Goal: Task Accomplishment & Management: Complete application form

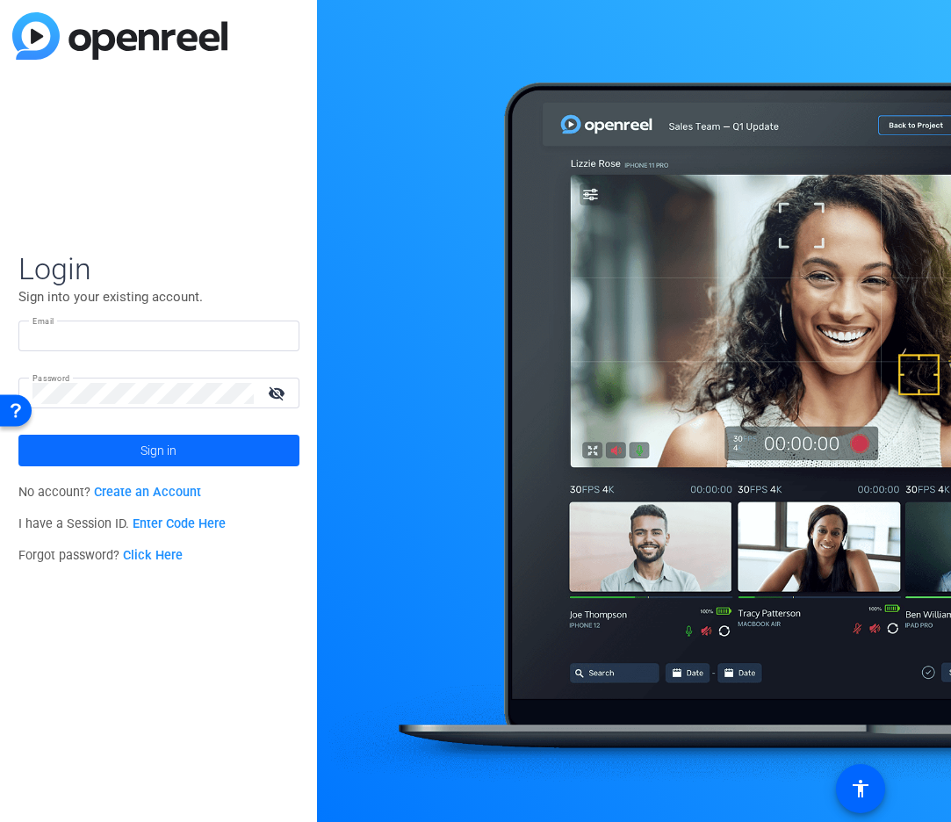
type input "[PERSON_NAME][EMAIL_ADDRESS][PERSON_NAME][PERSON_NAME][DOMAIN_NAME]"
click at [135, 451] on span at bounding box center [158, 450] width 281 height 42
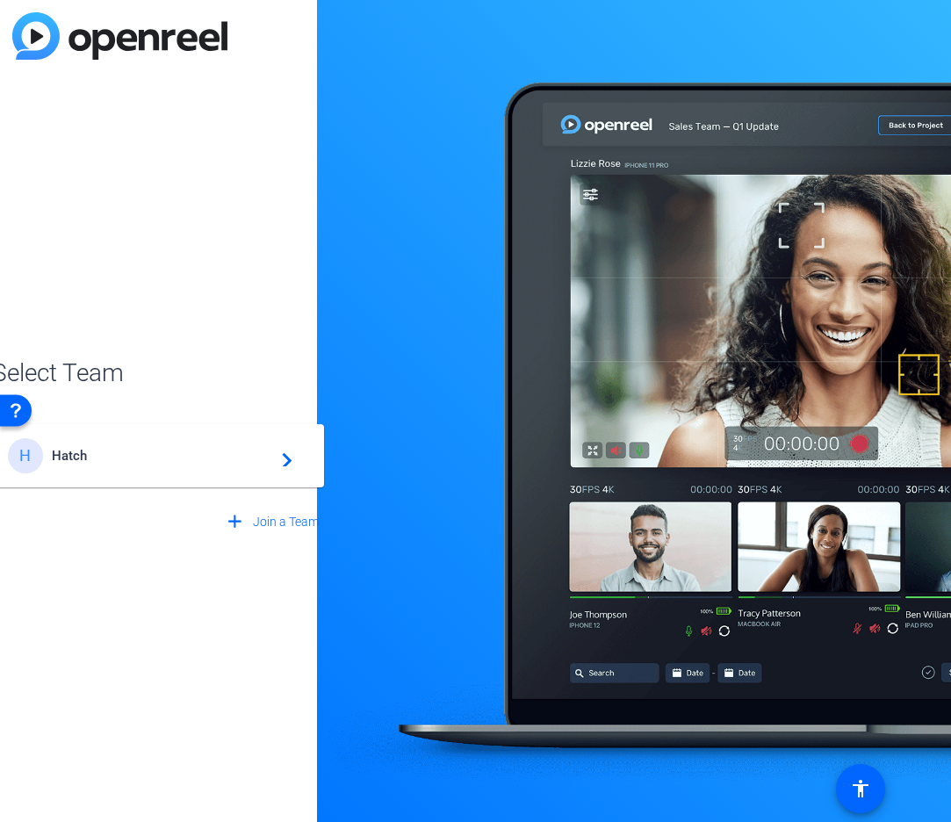
click at [143, 450] on span "Hatch" at bounding box center [161, 456] width 219 height 16
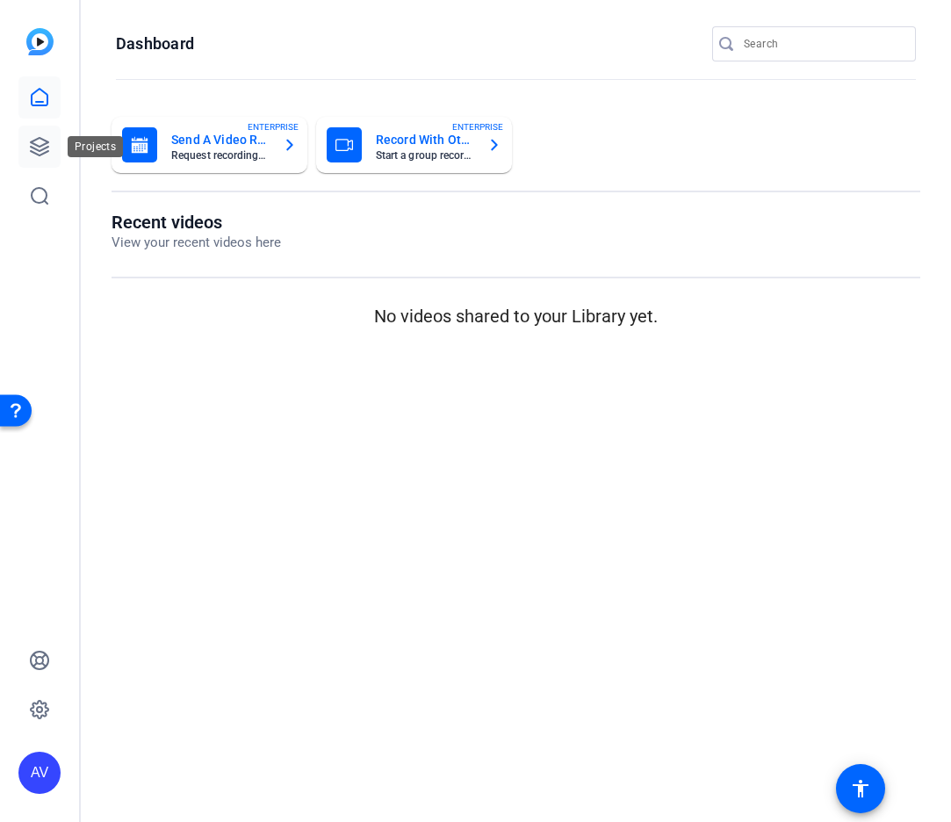
click at [40, 145] on icon at bounding box center [39, 146] width 21 height 21
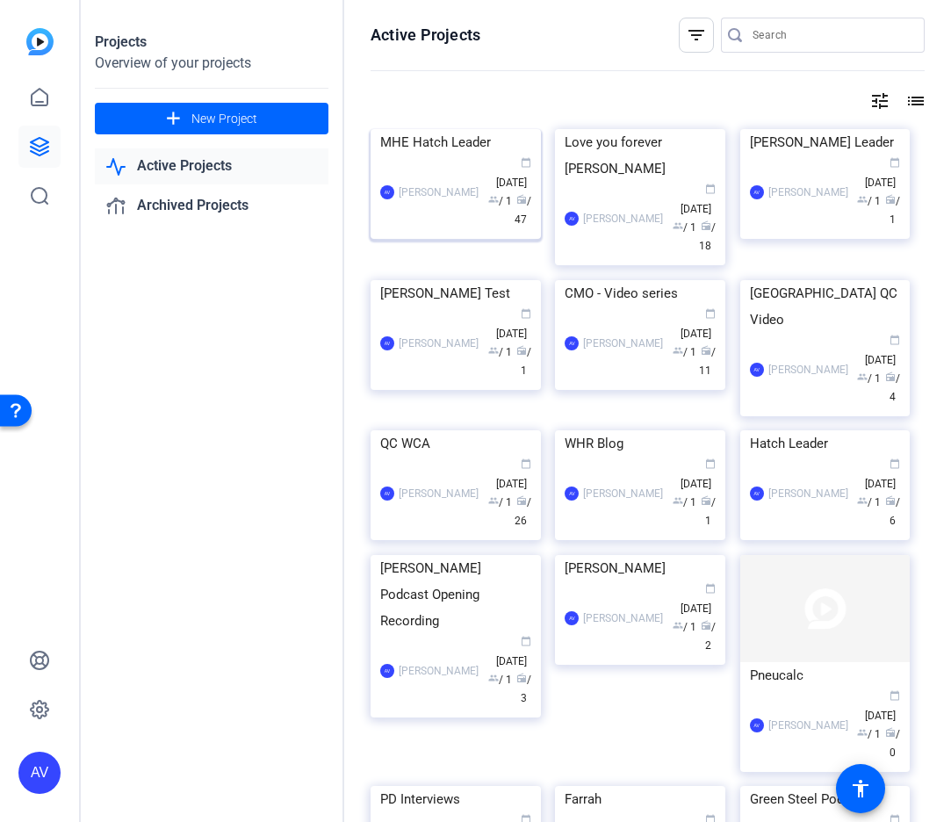
click at [448, 229] on div "AV [PERSON_NAME] calendar_today [DATE] group / 1 radio / 47" at bounding box center [455, 192] width 151 height 74
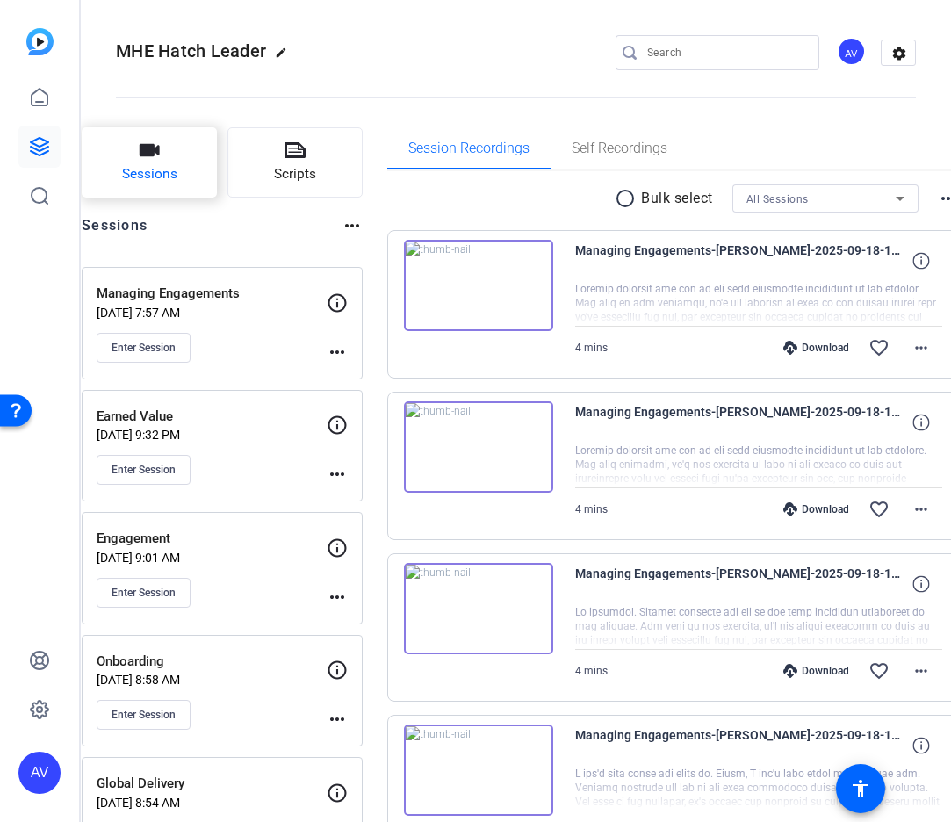
click at [173, 171] on span "Sessions" at bounding box center [149, 174] width 55 height 20
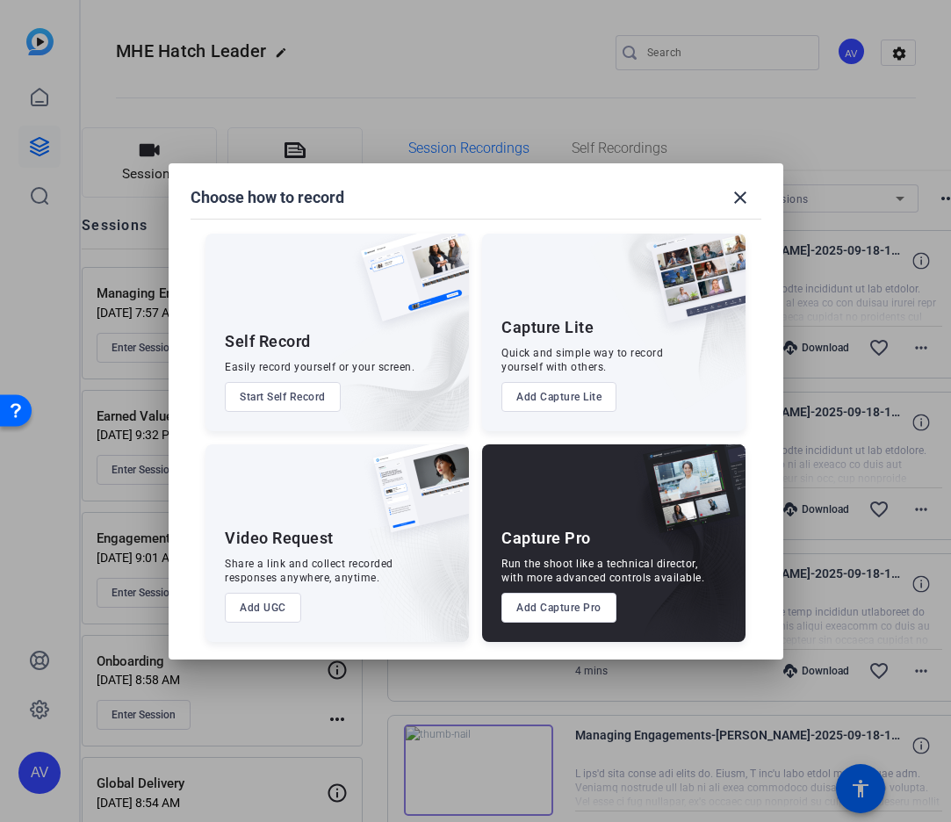
click at [589, 605] on button "Add Capture Pro" at bounding box center [558, 608] width 115 height 30
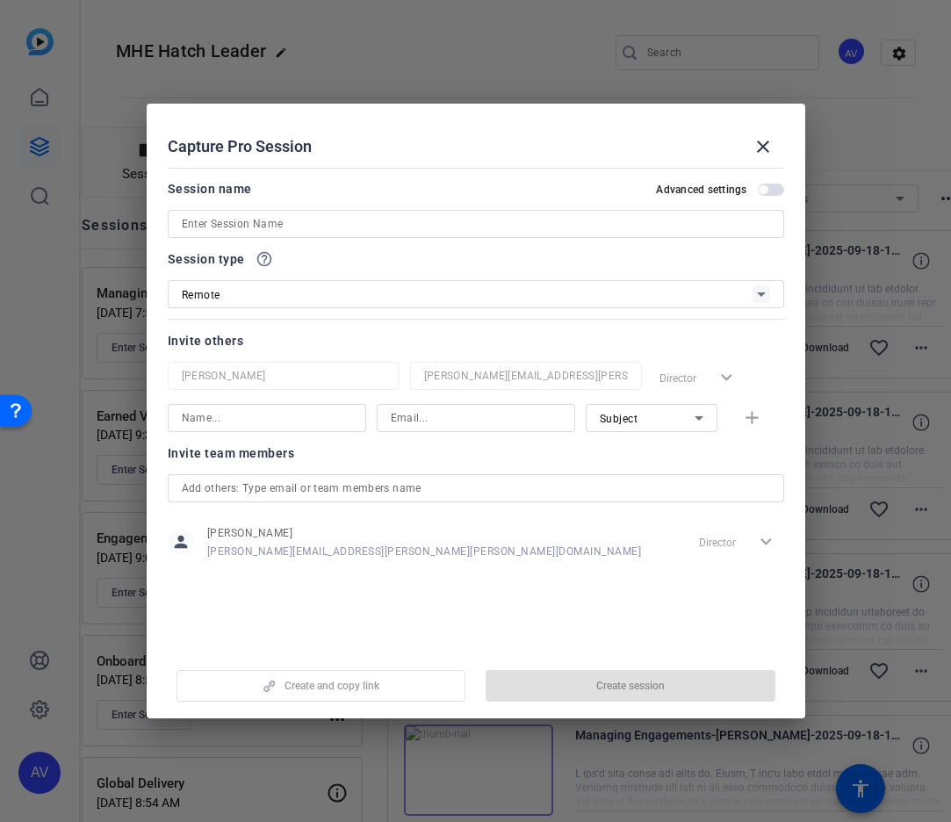
click at [280, 223] on input at bounding box center [476, 223] width 588 height 21
click at [244, 226] on input at bounding box center [476, 223] width 588 height 21
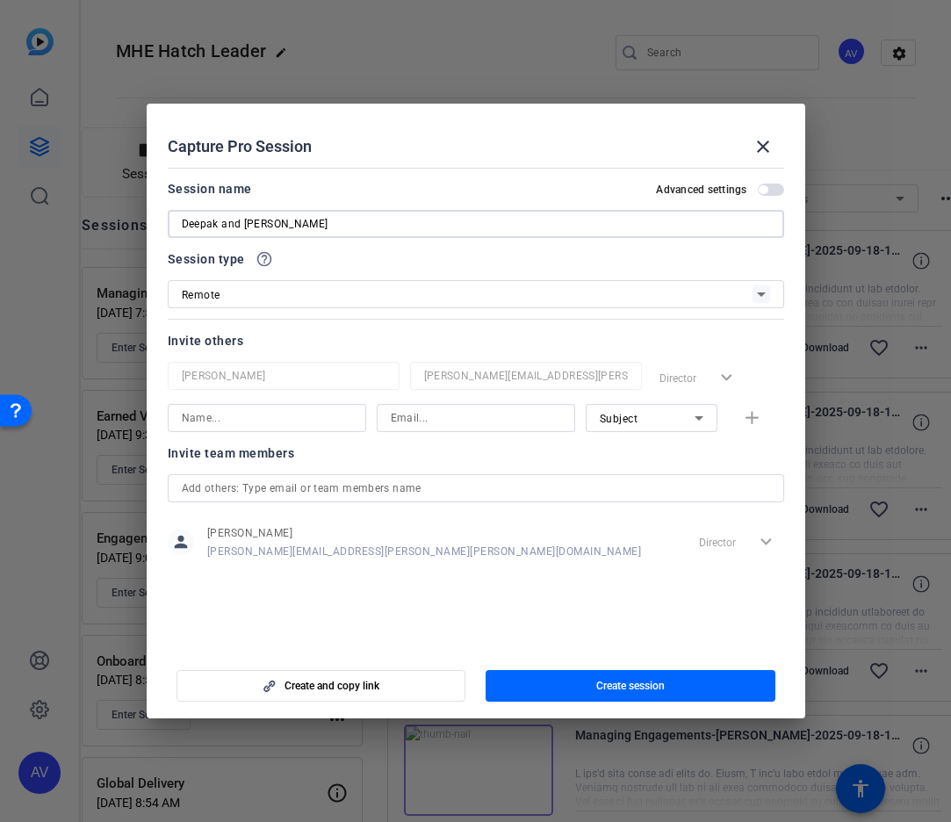
type input "Deepak and [PERSON_NAME]"
click at [244, 293] on div "Remote" at bounding box center [467, 295] width 571 height 22
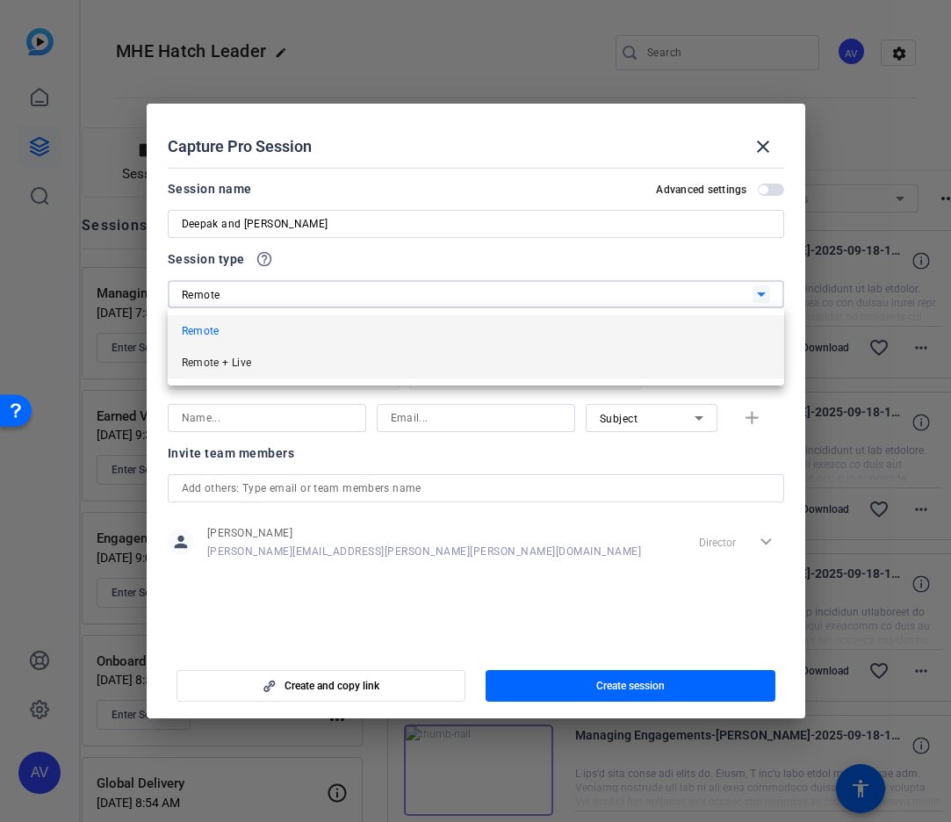
click at [229, 358] on span "Remote + Live" at bounding box center [217, 362] width 70 height 21
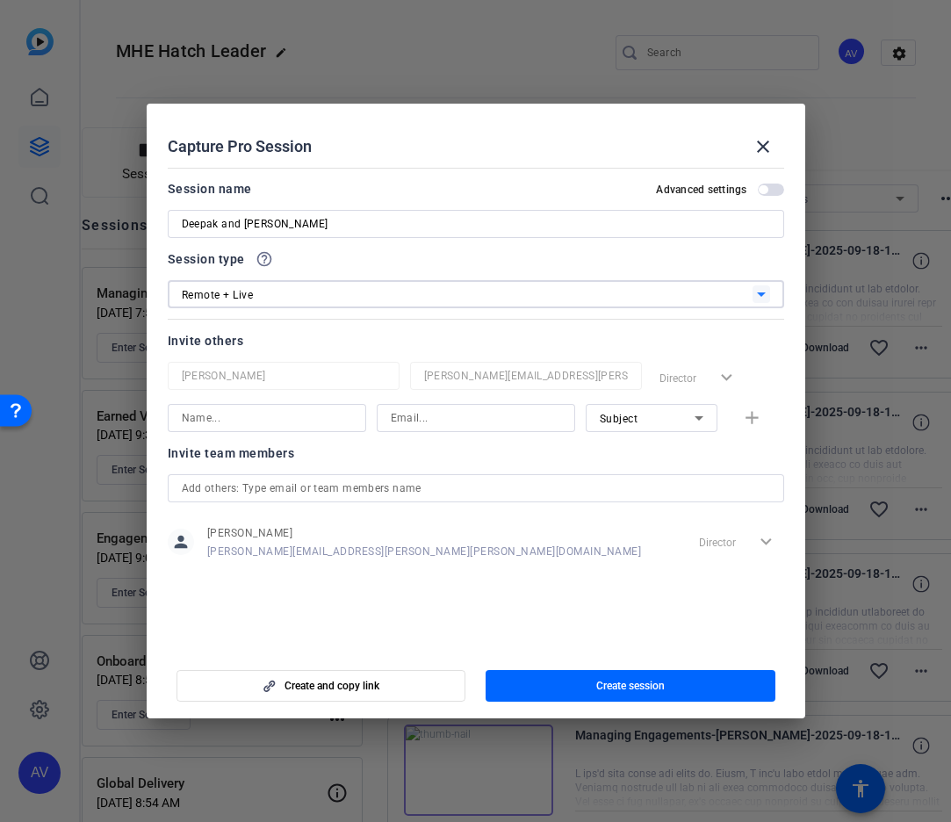
click at [226, 420] on input at bounding box center [267, 417] width 170 height 21
type input "[PERSON_NAME]"
click at [405, 419] on input at bounding box center [476, 417] width 170 height 21
paste input "[EMAIL_ADDRESS][DOMAIN_NAME]"
type input "[EMAIL_ADDRESS][DOMAIN_NAME]"
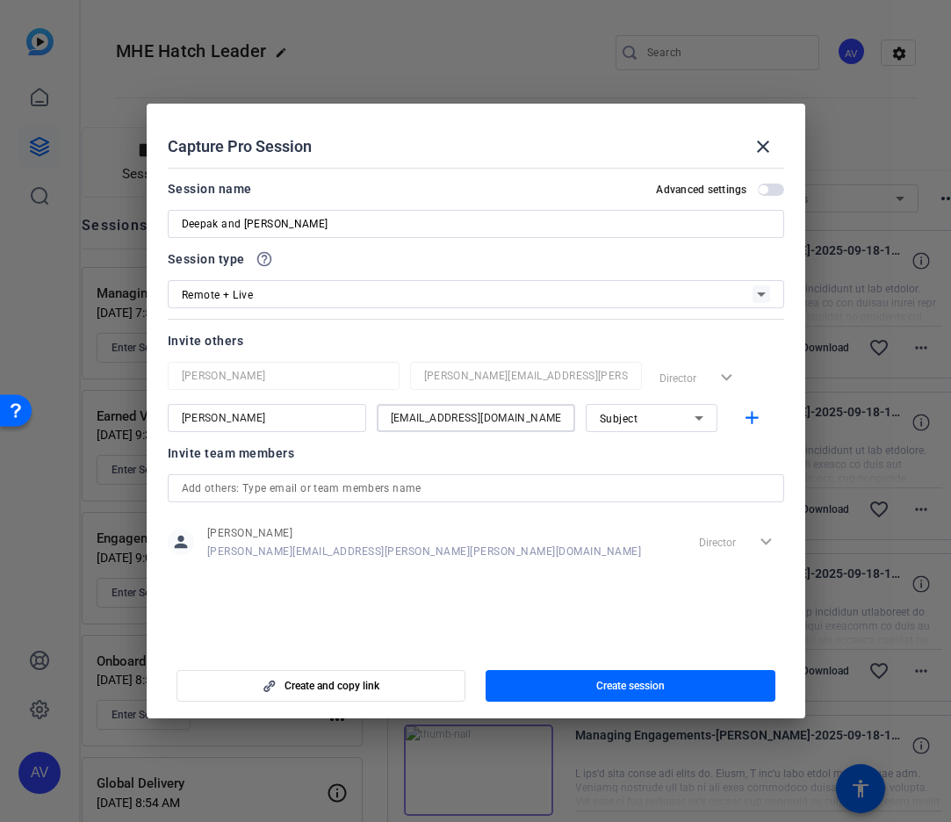
click at [244, 416] on input "[PERSON_NAME]" at bounding box center [267, 417] width 170 height 21
type input "[PERSON_NAME]"
click at [751, 411] on mat-icon "add" at bounding box center [752, 418] width 22 height 22
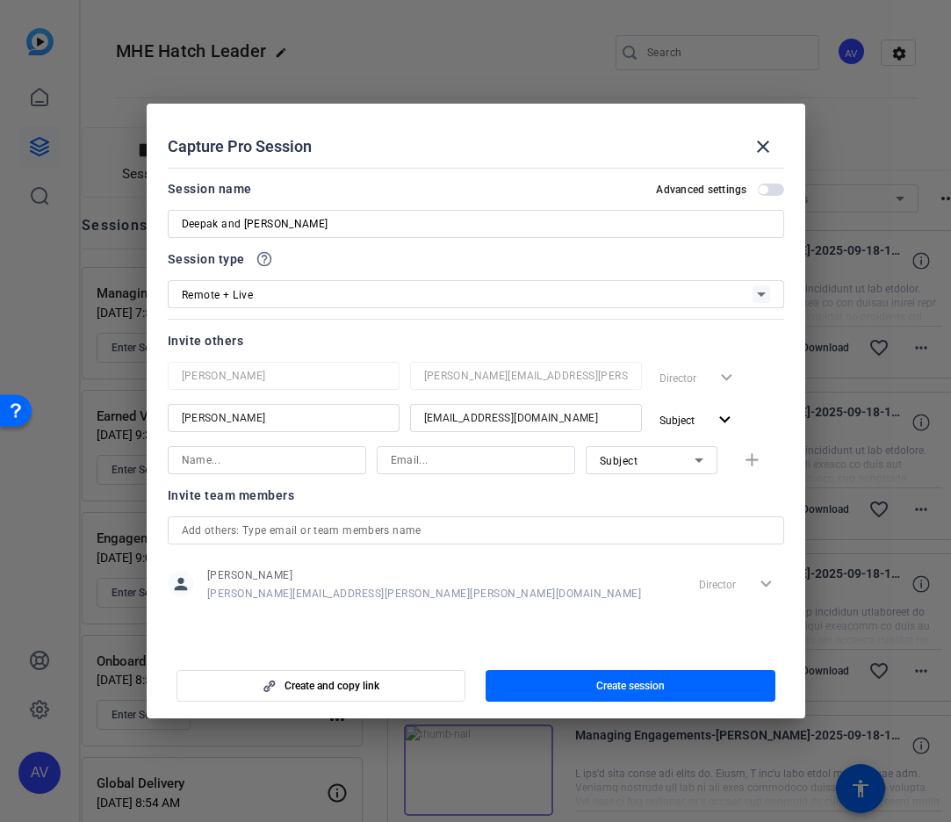
click at [285, 466] on input at bounding box center [267, 459] width 170 height 21
type input "[PERSON_NAME]"
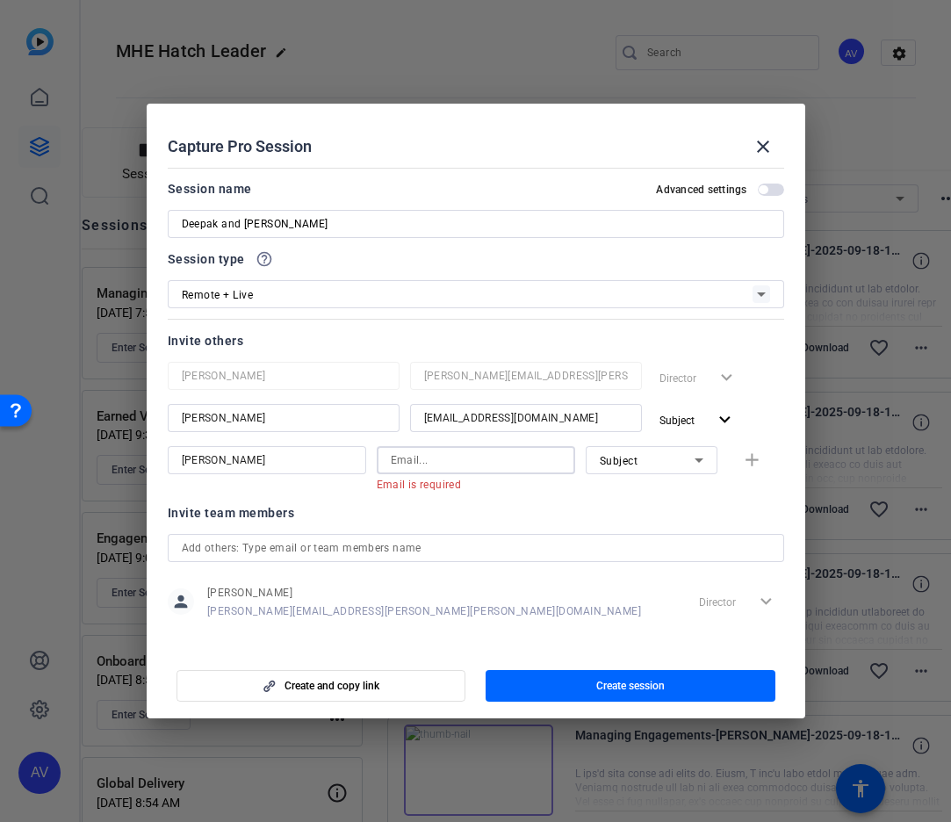
paste input "[PERSON_NAME][EMAIL_ADDRESS][PERSON_NAME][PERSON_NAME][DOMAIN_NAME]"
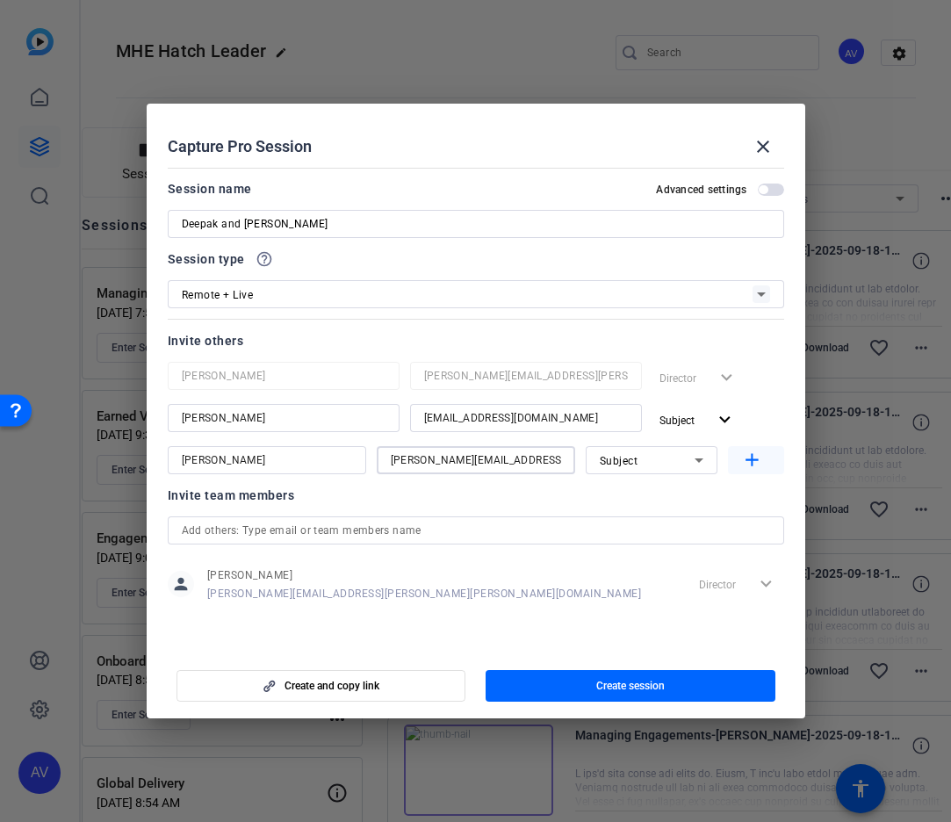
type input "[PERSON_NAME][EMAIL_ADDRESS][PERSON_NAME][PERSON_NAME][DOMAIN_NAME]"
click at [754, 462] on mat-icon "add" at bounding box center [752, 460] width 22 height 22
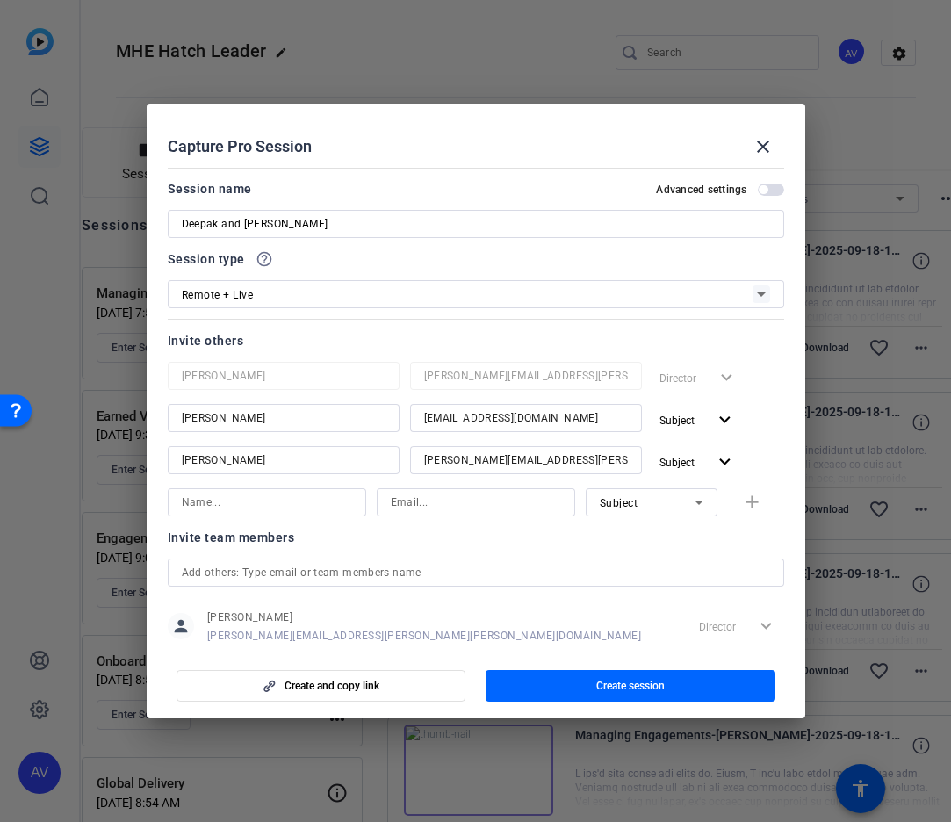
click at [298, 504] on input at bounding box center [267, 502] width 170 height 21
type input "[PERSON_NAME]"
click at [419, 499] on input at bounding box center [476, 502] width 170 height 21
paste input "[PERSON_NAME][EMAIL_ADDRESS][PERSON_NAME][PERSON_NAME][DOMAIN_NAME]"
type input "[PERSON_NAME][EMAIL_ADDRESS][PERSON_NAME][PERSON_NAME][DOMAIN_NAME]"
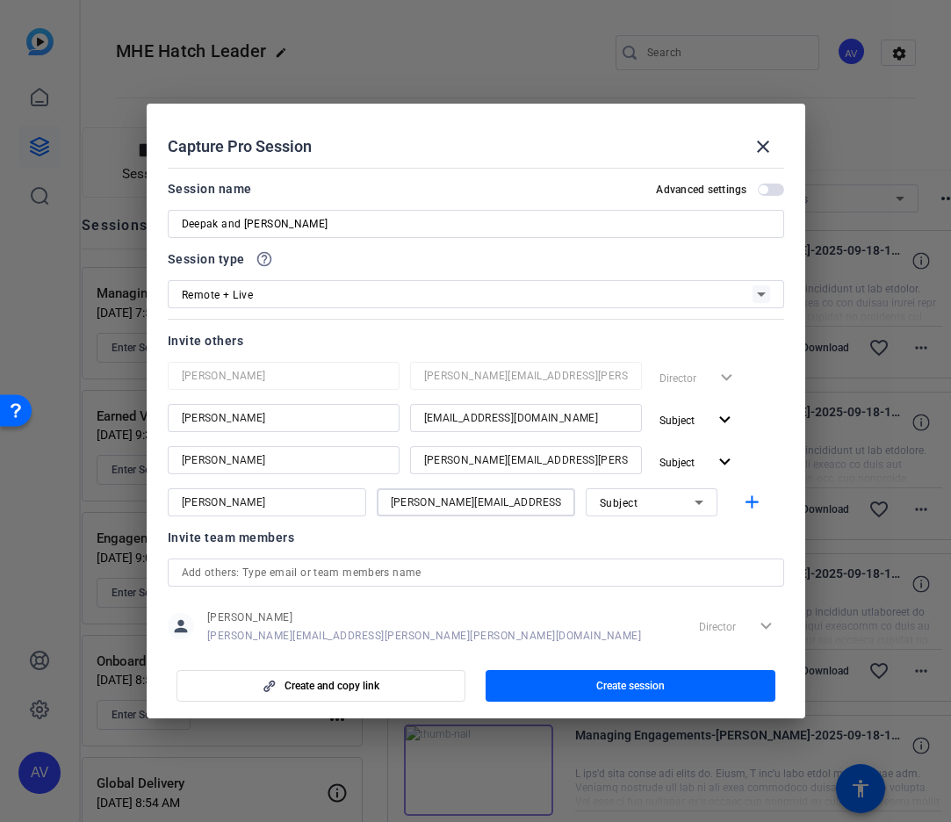
click at [697, 502] on icon at bounding box center [698, 502] width 9 height 4
click at [656, 563] on mat-option "Watcher" at bounding box center [652, 565] width 132 height 28
click at [754, 494] on mat-icon "add" at bounding box center [752, 503] width 22 height 22
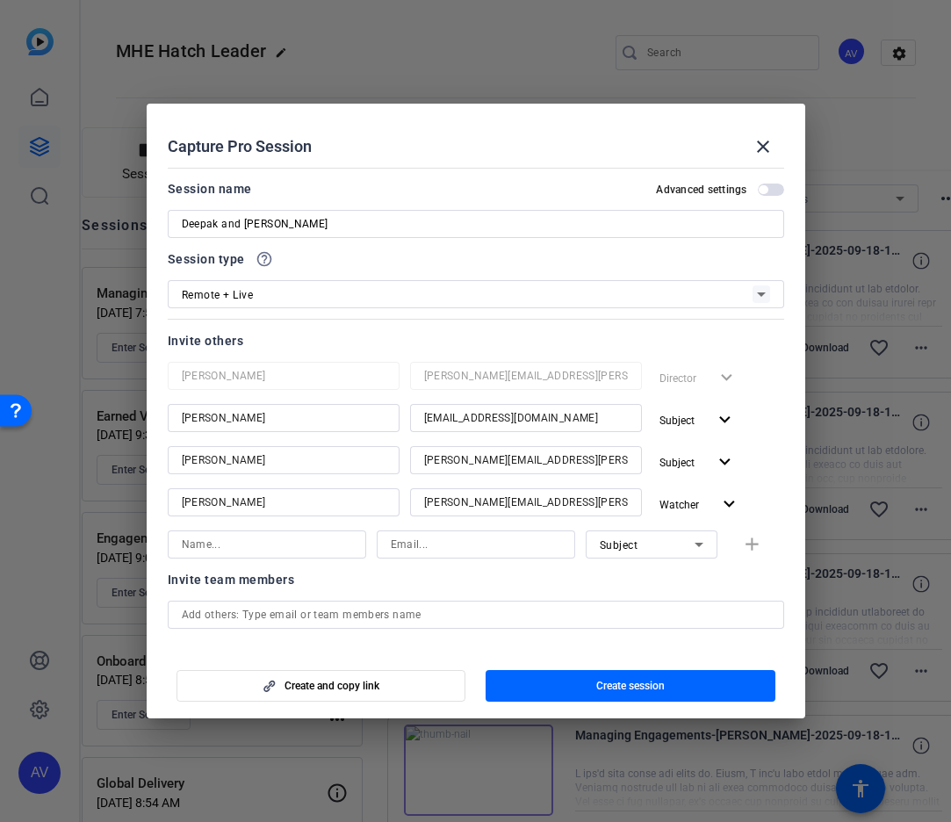
click at [285, 548] on input at bounding box center [267, 544] width 170 height 21
type input "[PERSON_NAME]"
click at [431, 539] on input at bounding box center [476, 544] width 170 height 21
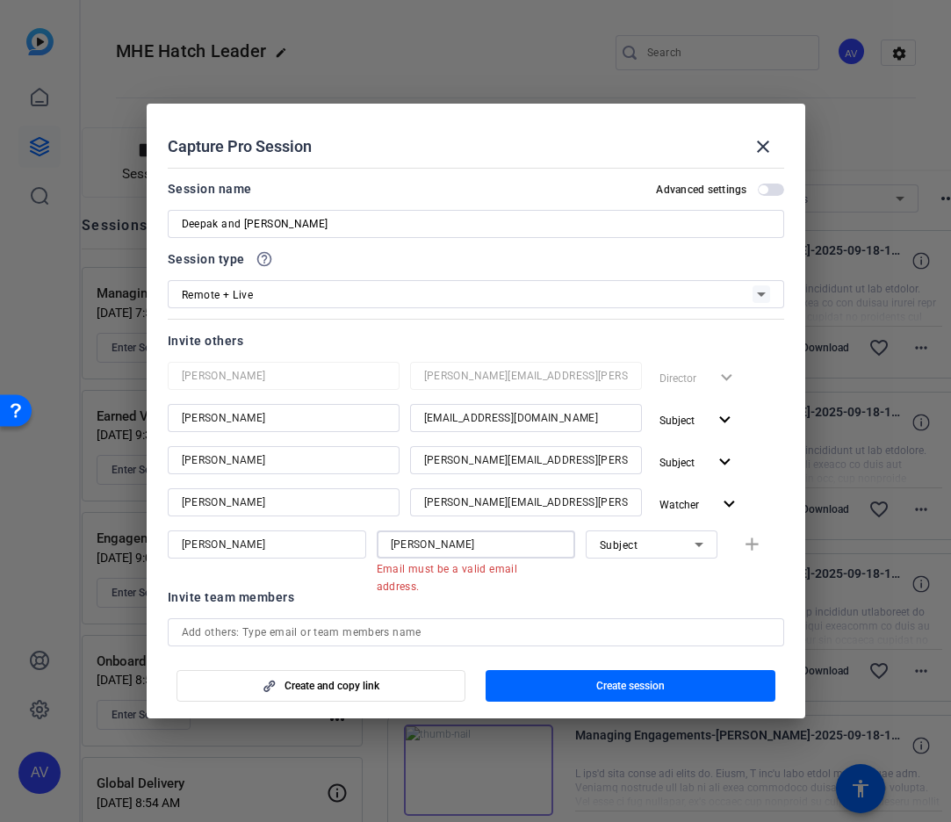
click at [427, 540] on input "[PERSON_NAME]" at bounding box center [476, 544] width 170 height 21
paste input ".[PERSON_NAME][EMAIL_ADDRESS][PERSON_NAME][DOMAIN_NAME]"
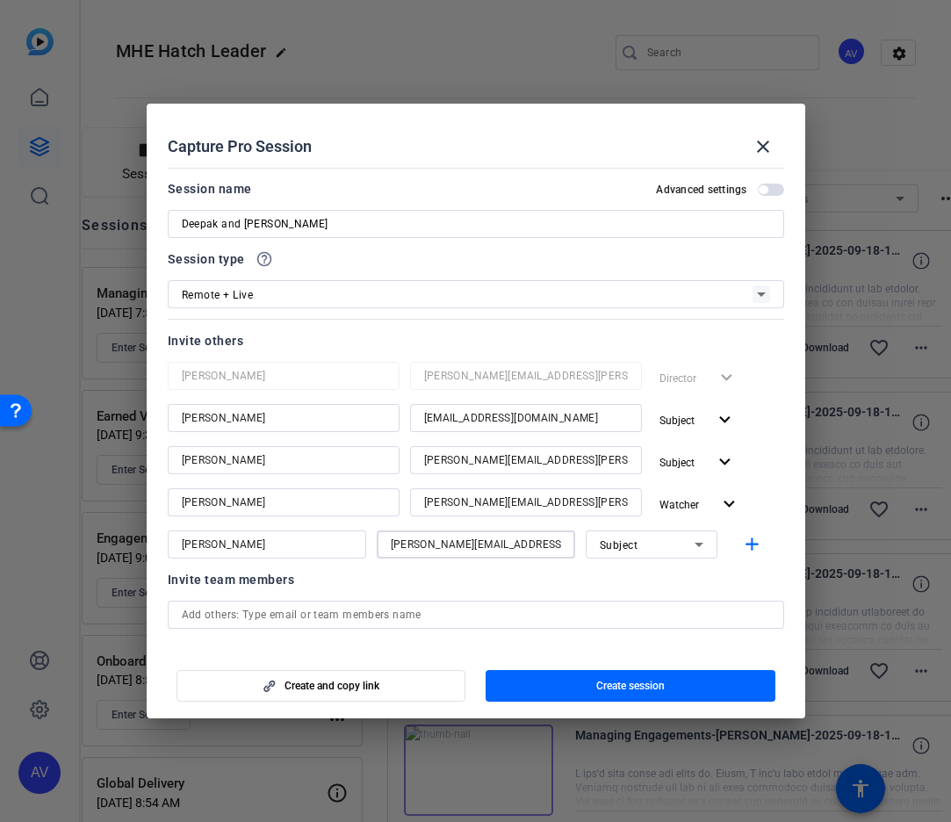
type input "[PERSON_NAME][EMAIL_ADDRESS][PERSON_NAME][PERSON_NAME][DOMAIN_NAME]"
click at [703, 542] on icon at bounding box center [698, 544] width 21 height 21
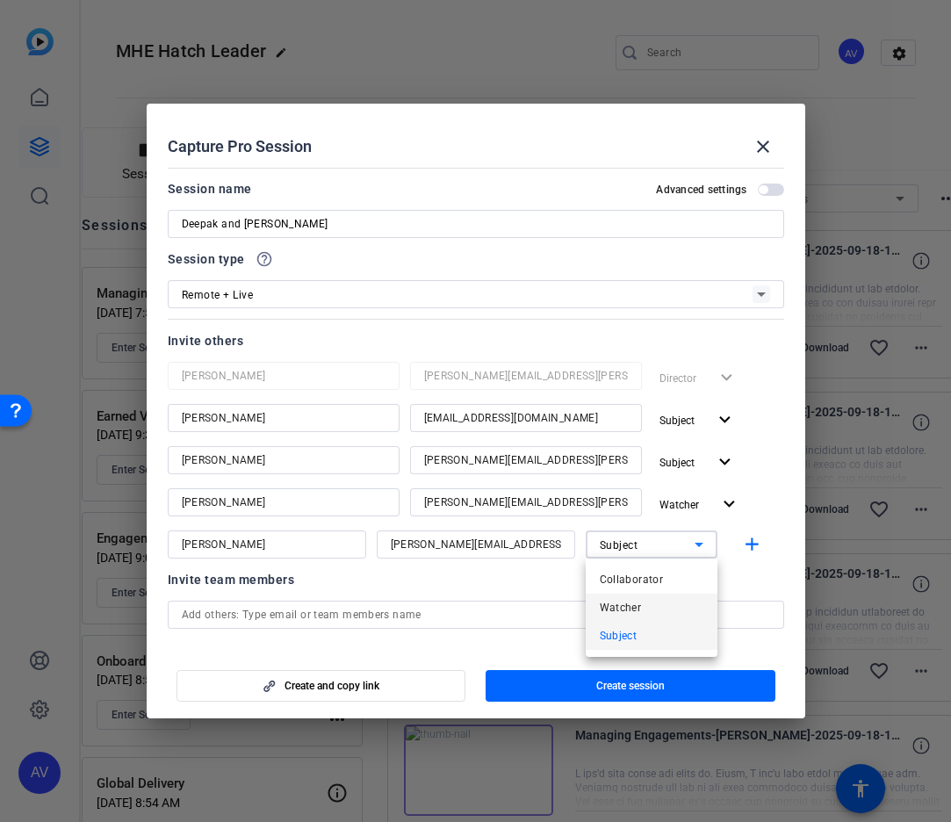
click at [629, 606] on span "Watcher" at bounding box center [621, 607] width 42 height 21
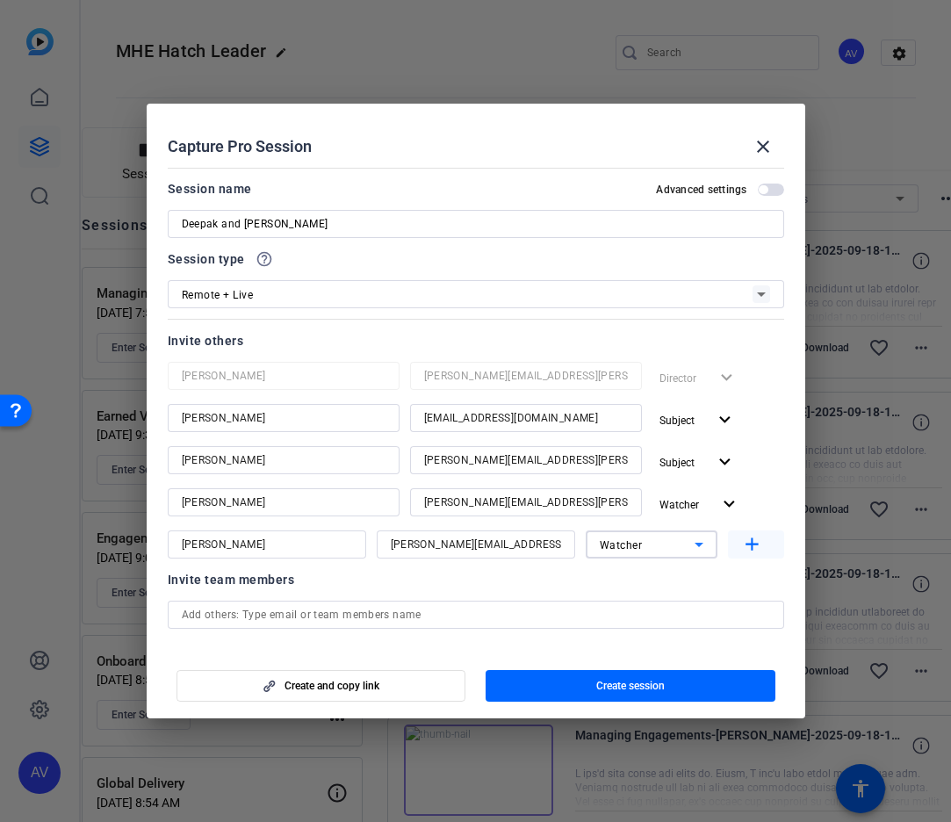
click at [753, 536] on mat-icon "add" at bounding box center [752, 545] width 22 height 22
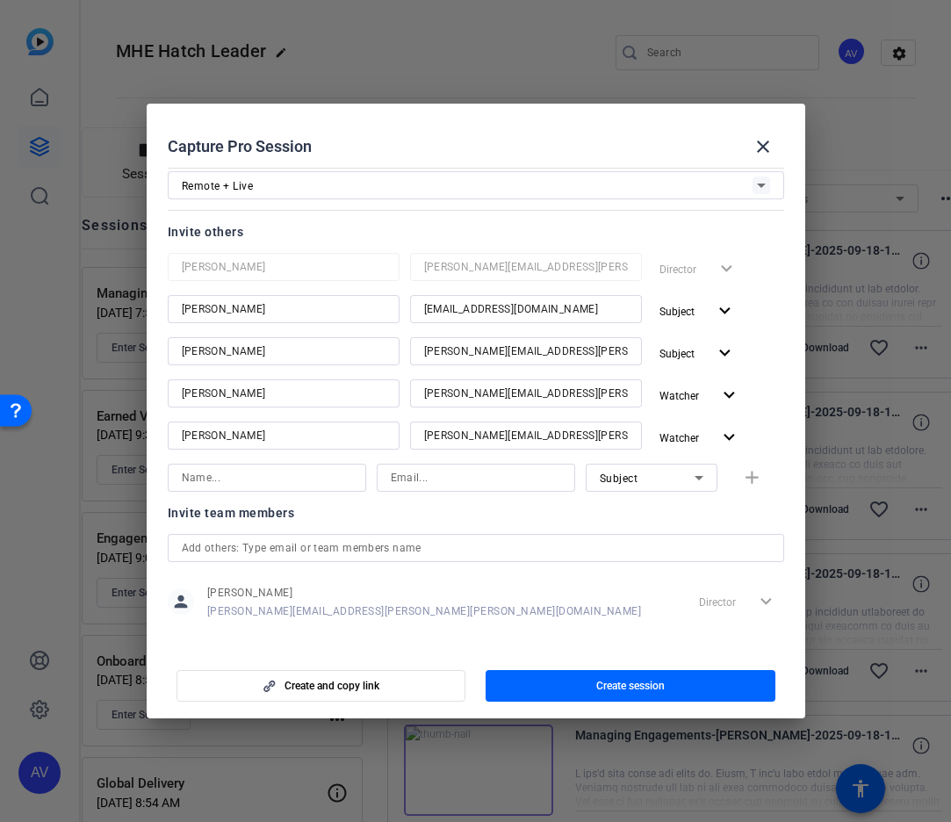
scroll to position [121, 0]
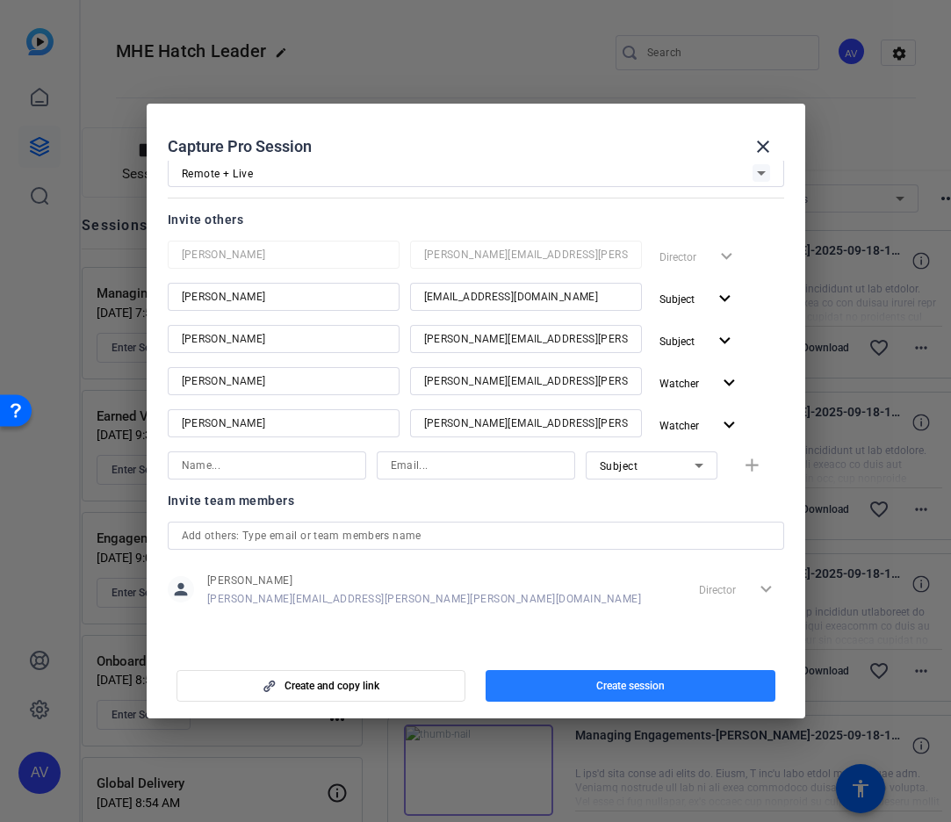
click at [634, 689] on span "Create session" at bounding box center [630, 686] width 68 height 14
